Goal: Find specific page/section: Find specific page/section

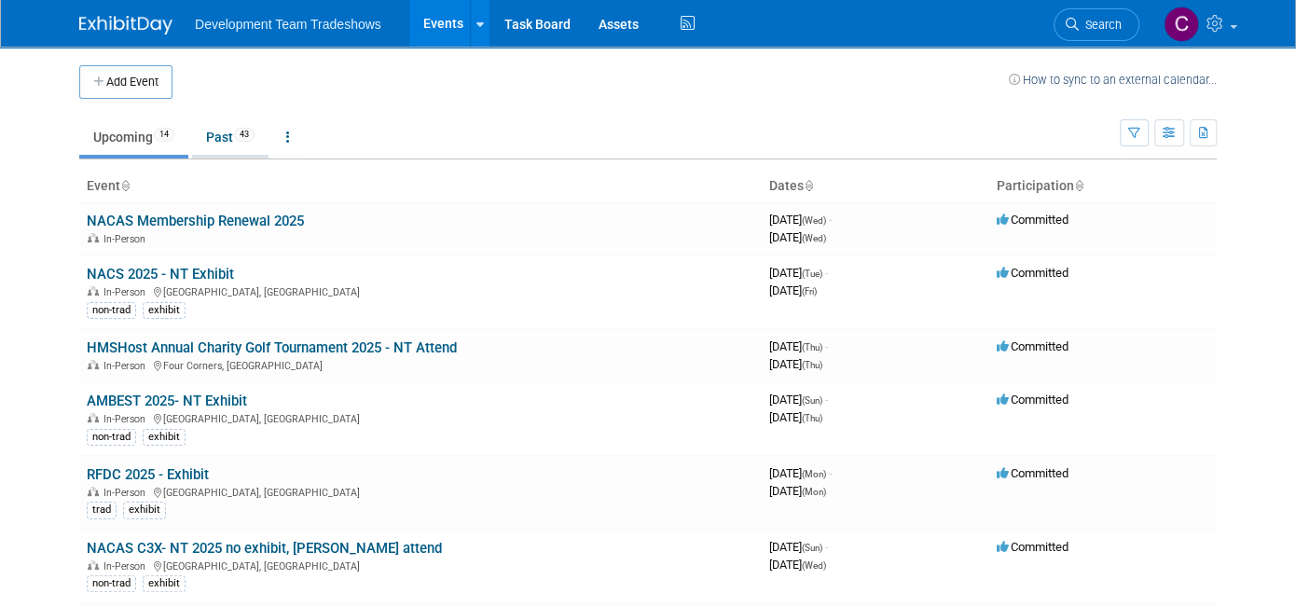
click at [210, 131] on link "Past 43" at bounding box center [230, 136] width 76 height 35
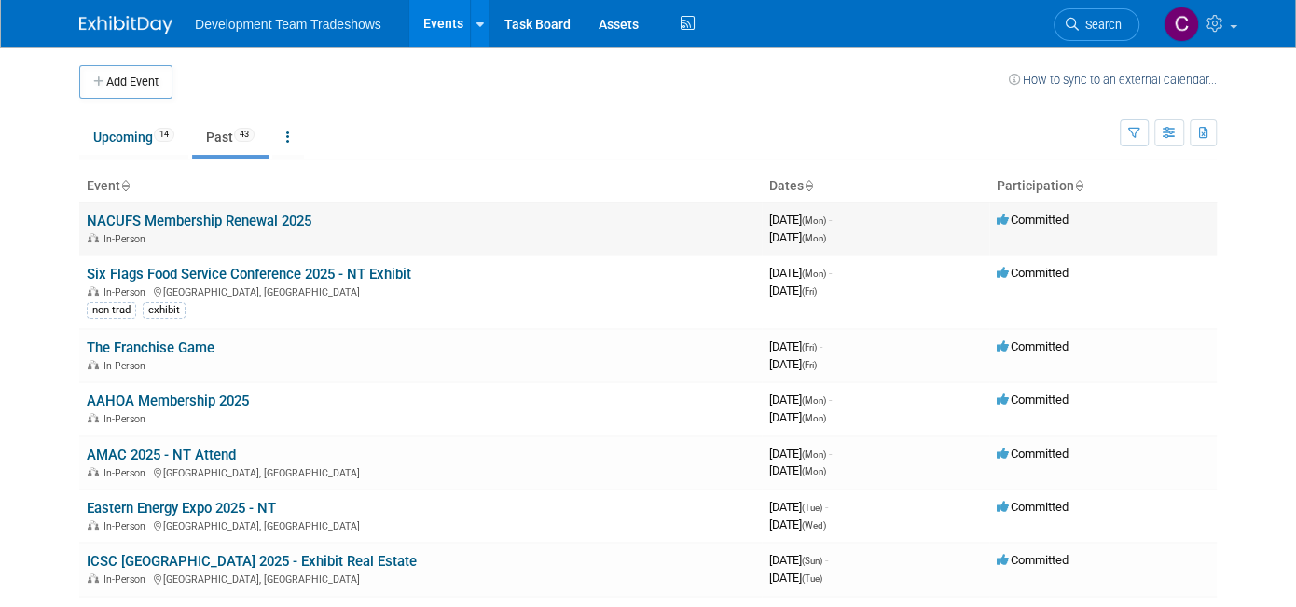
click at [183, 214] on link "NACUFS Membership Renewal 2025" at bounding box center [199, 221] width 225 height 17
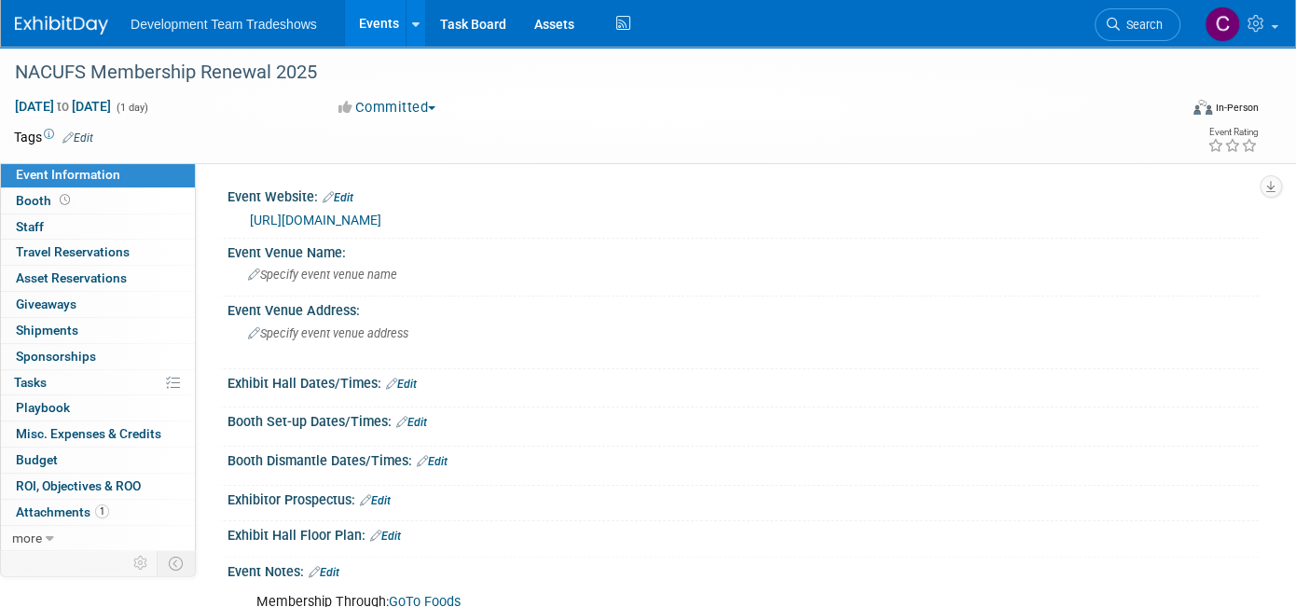
click at [378, 215] on link "[URL][DOMAIN_NAME]" at bounding box center [316, 220] width 132 height 15
click at [369, 19] on link "Events" at bounding box center [379, 23] width 68 height 47
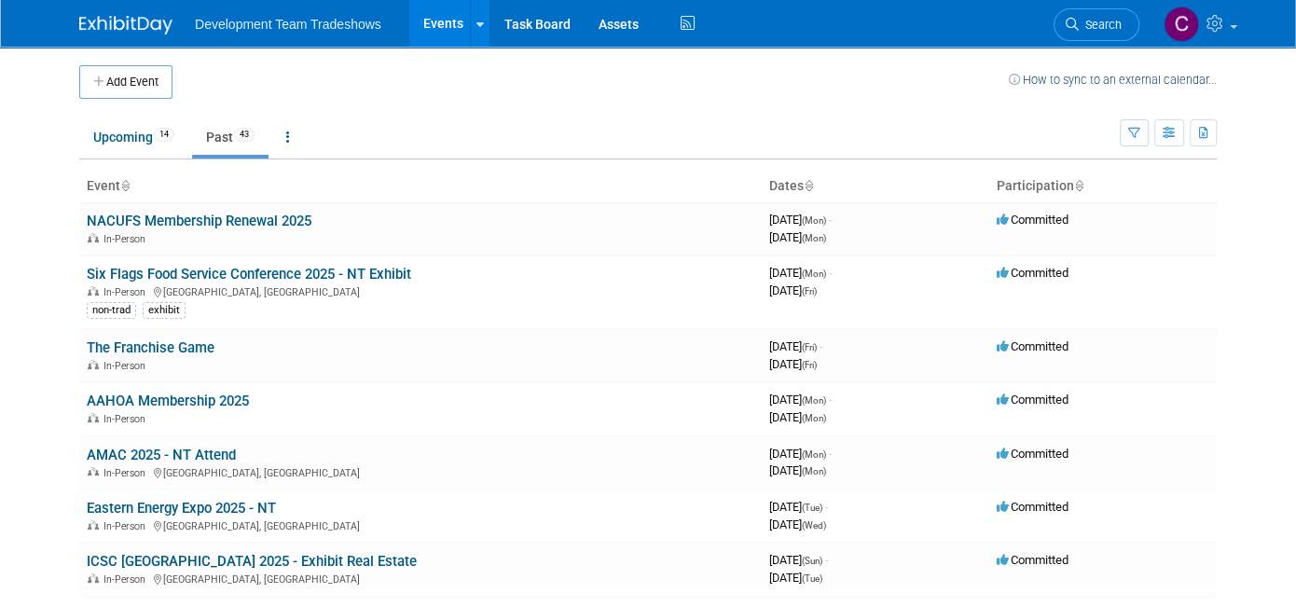
click at [208, 134] on link "Past 43" at bounding box center [230, 136] width 76 height 35
click at [105, 132] on link "Upcoming 14" at bounding box center [133, 136] width 109 height 35
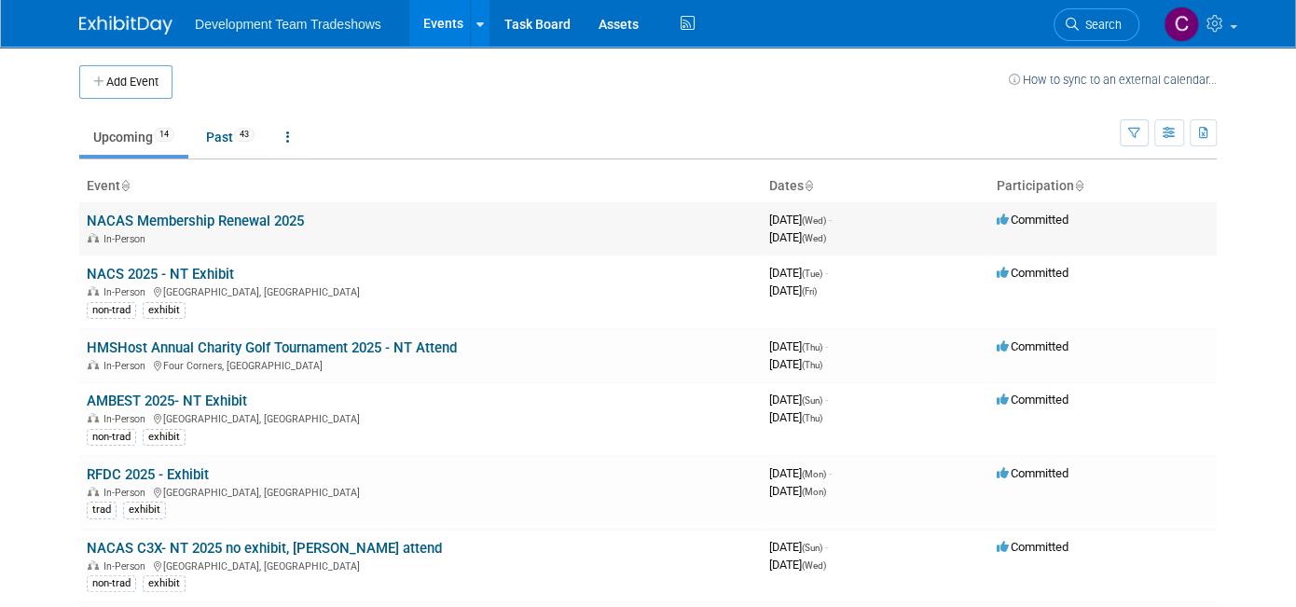
click at [206, 220] on link "NACAS Membership Renewal 2025" at bounding box center [195, 221] width 217 height 17
